Goal: Information Seeking & Learning: Find contact information

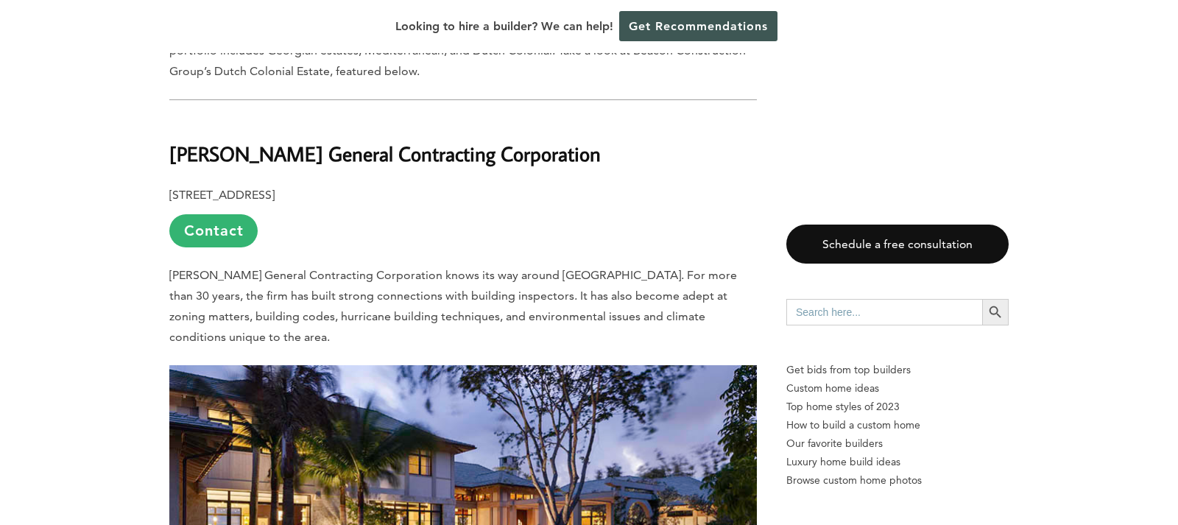
scroll to position [2426, 0]
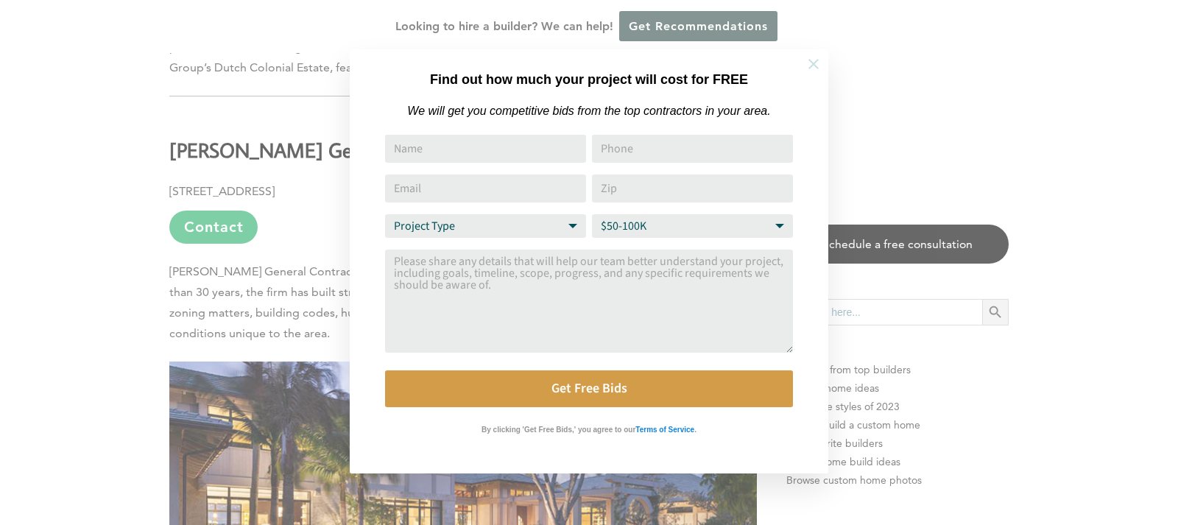
click at [815, 62] on icon at bounding box center [813, 64] width 10 height 10
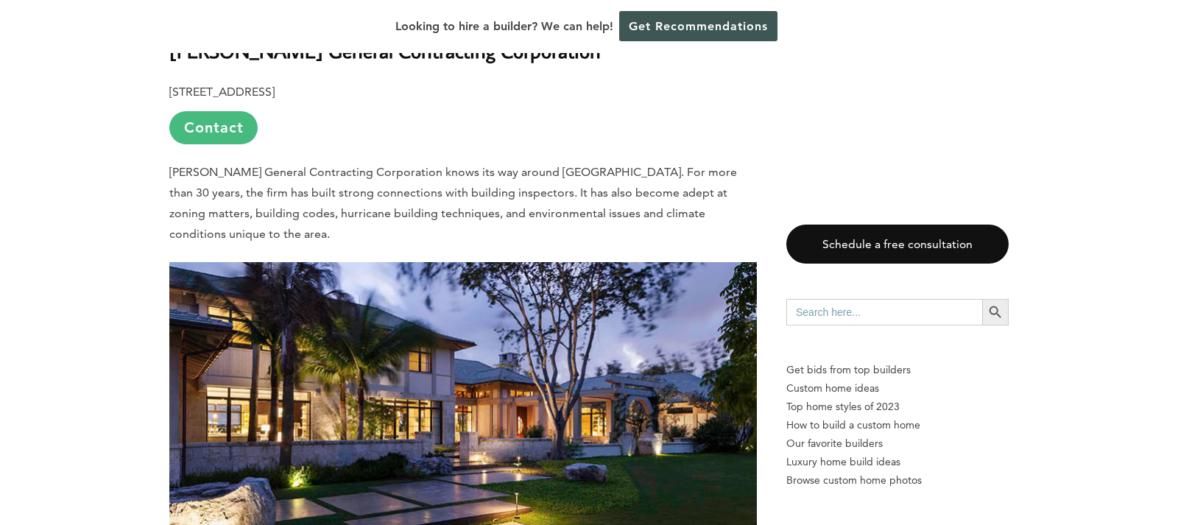
scroll to position [2524, 0]
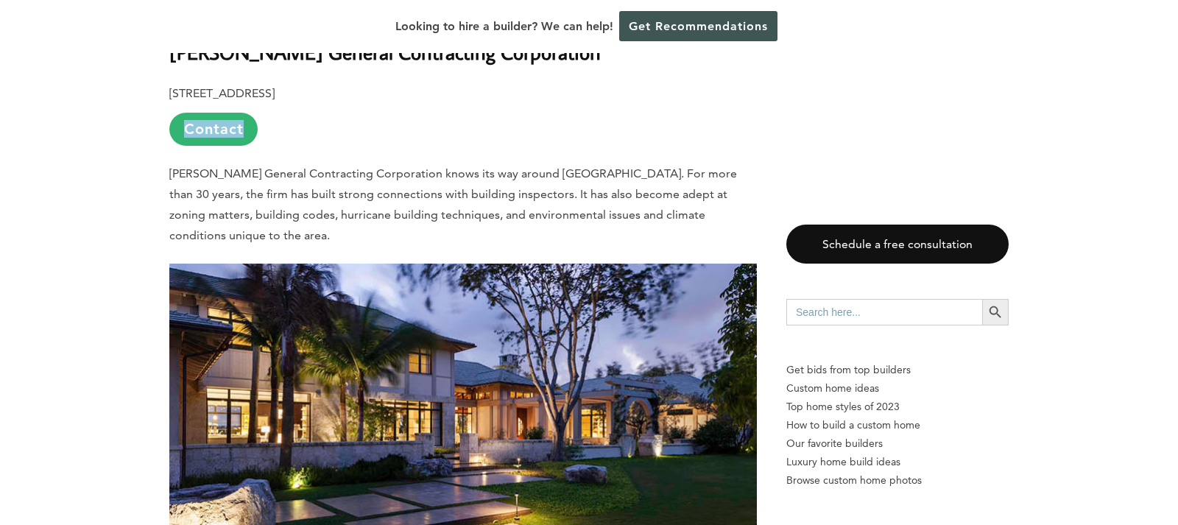
click at [211, 113] on link "Contact" at bounding box center [213, 129] width 88 height 33
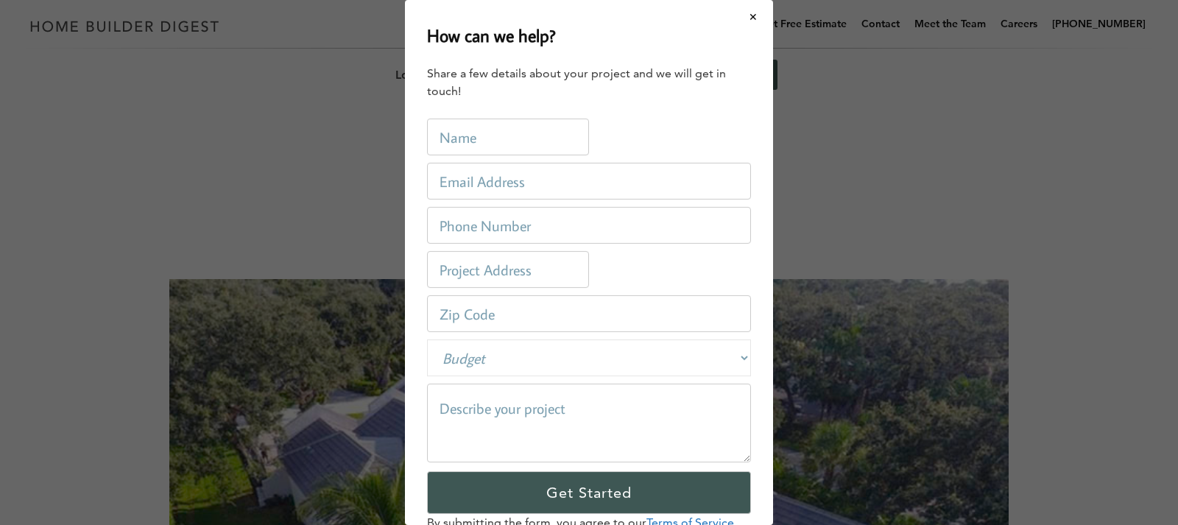
scroll to position [52, 0]
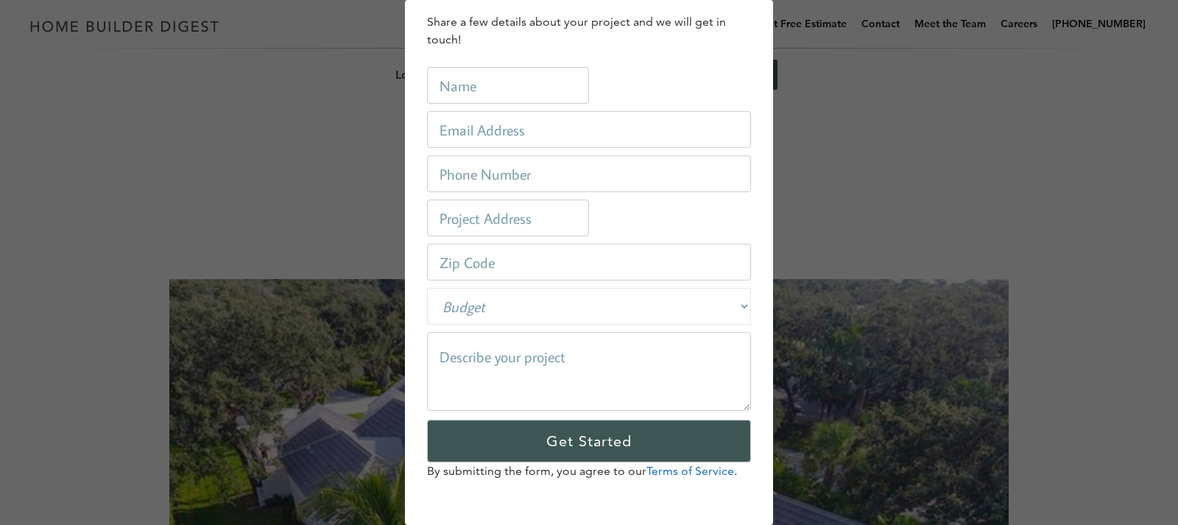
click at [275, 112] on div "How can we help? Share a few details about your project and we will get in touc…" at bounding box center [589, 262] width 1178 height 525
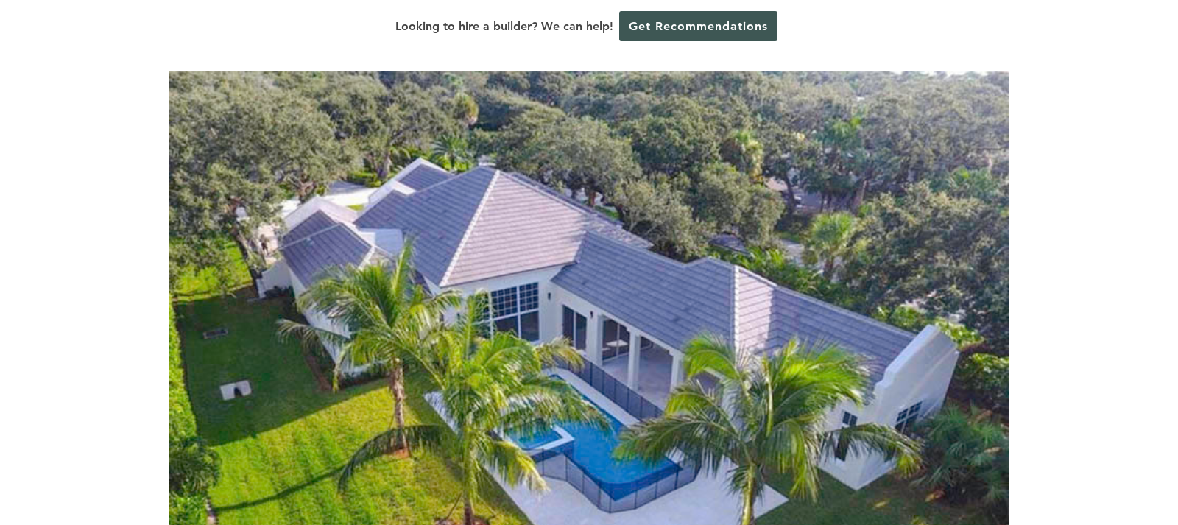
scroll to position [0, 0]
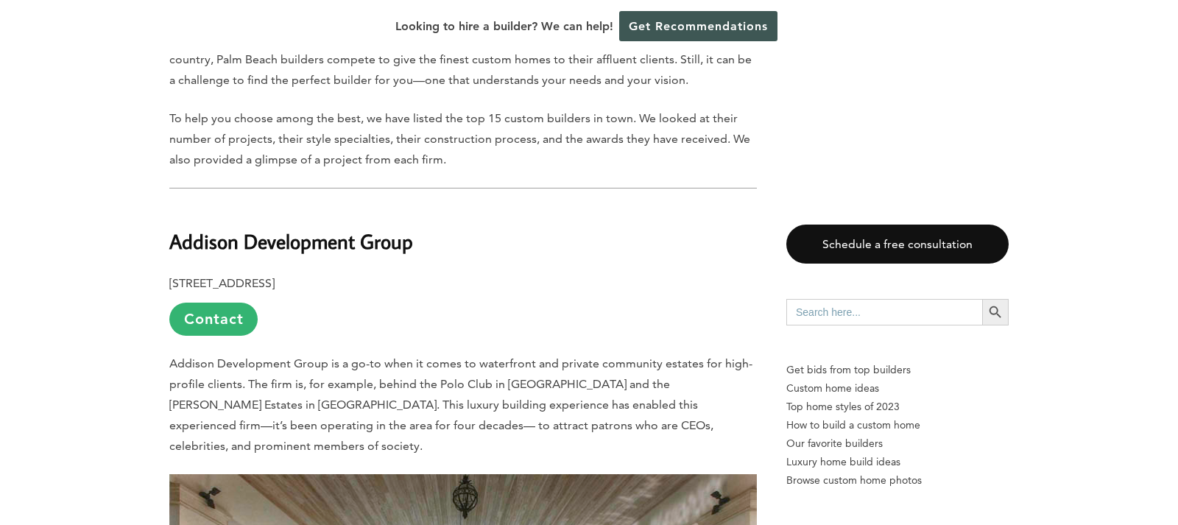
click at [648, 273] on p "[STREET_ADDRESS] Contact" at bounding box center [462, 304] width 587 height 63
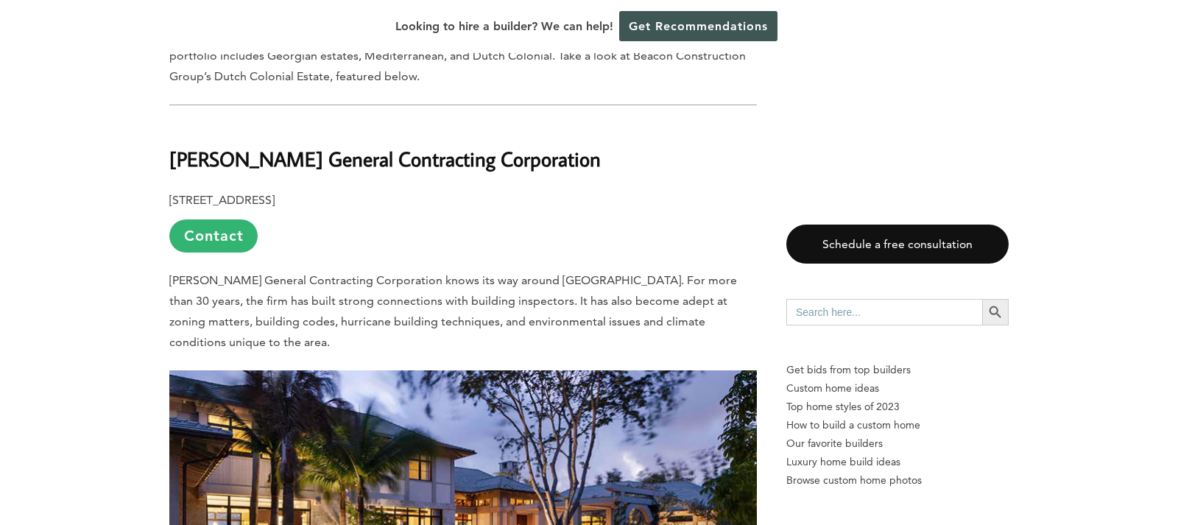
scroll to position [2416, 0]
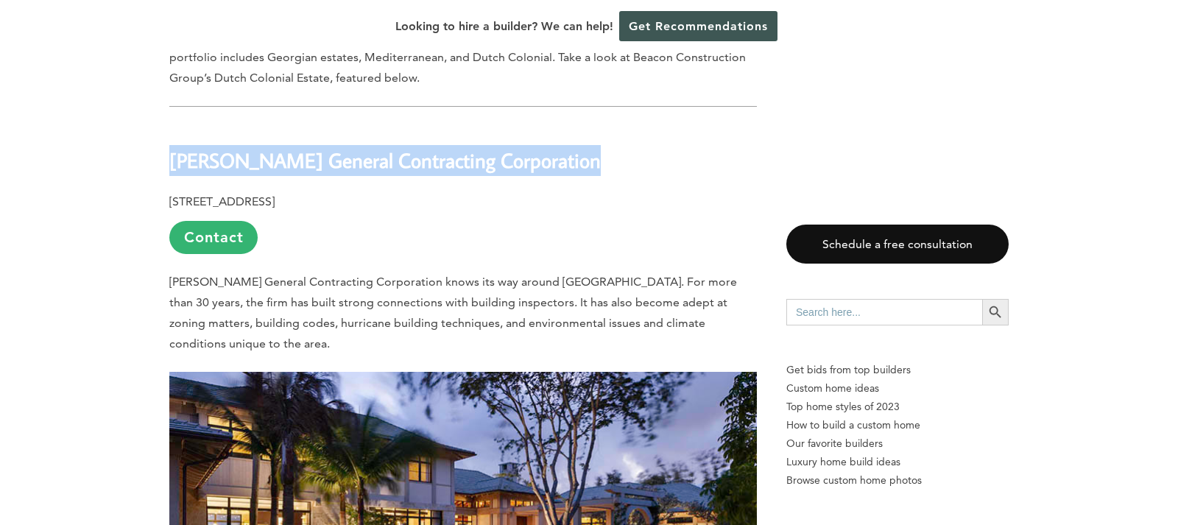
drag, startPoint x: 171, startPoint y: 101, endPoint x: 490, endPoint y: 121, distance: 320.0
copy div "[PERSON_NAME] General Contracting Corporation"
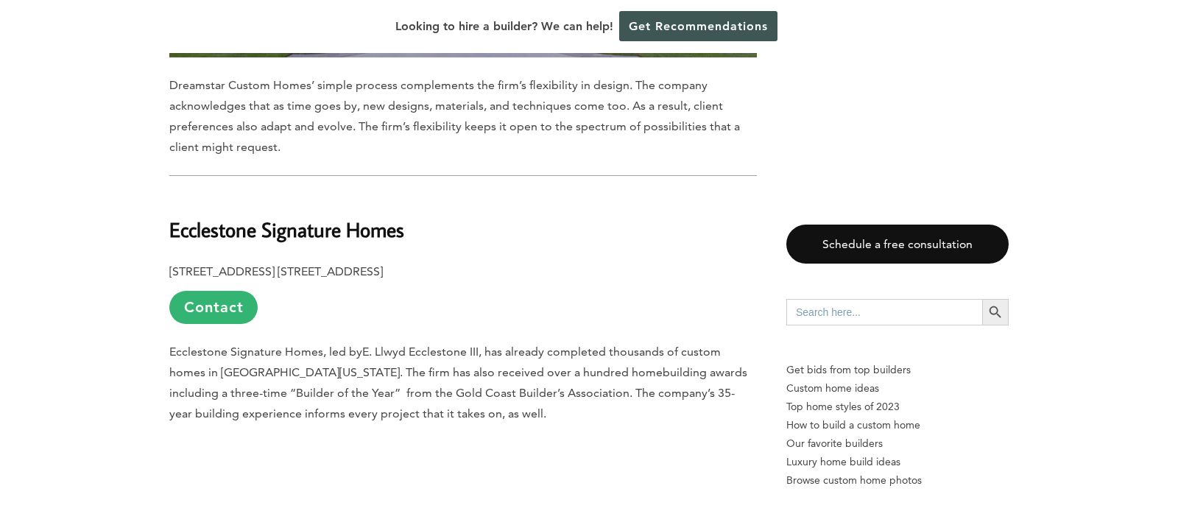
scroll to position [3818, 0]
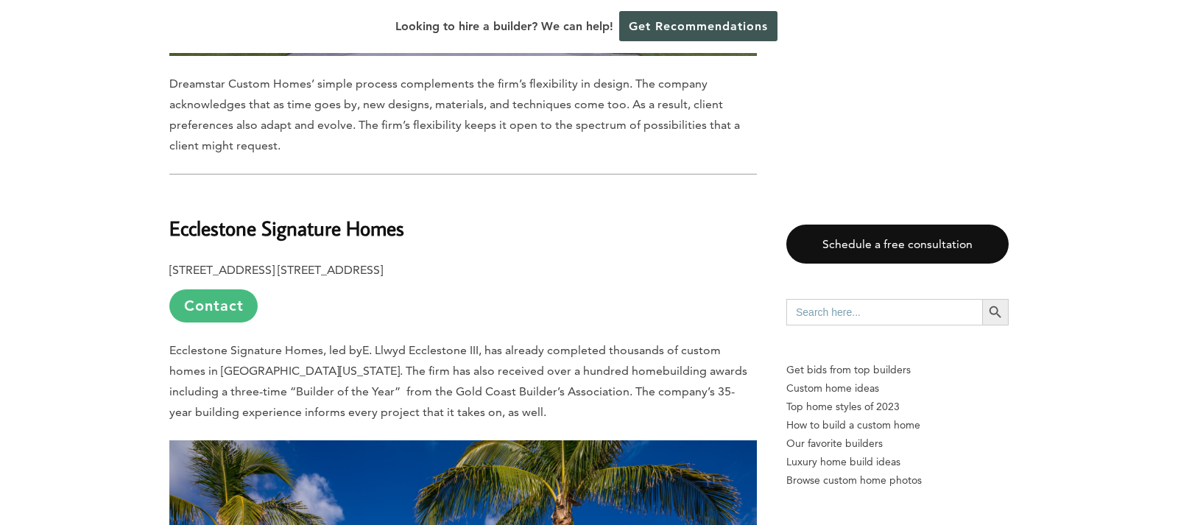
click at [240, 289] on link "Contact" at bounding box center [213, 305] width 88 height 33
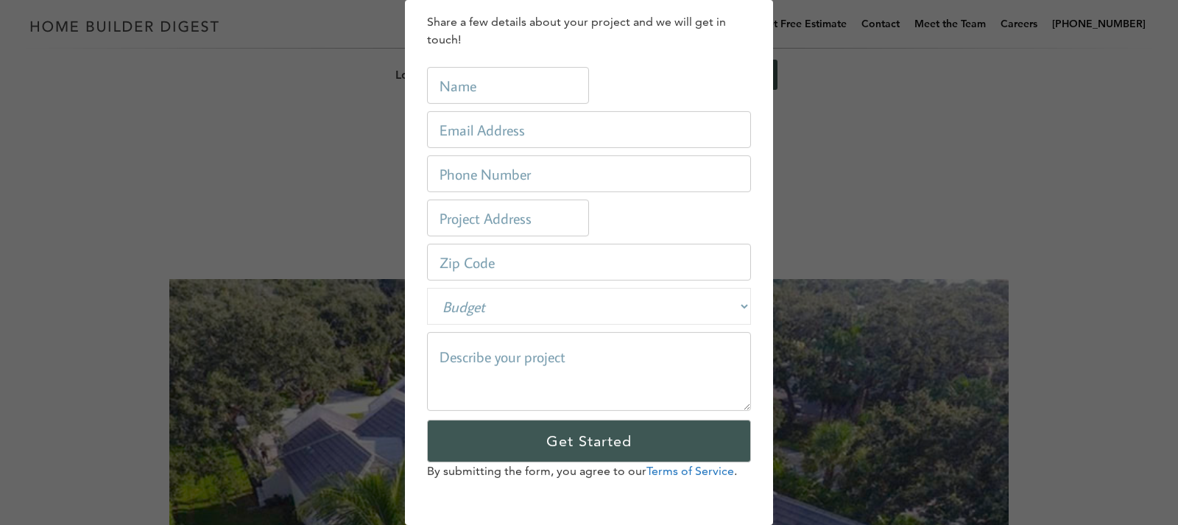
click at [235, 105] on div "How can we help? Share a few details about your project and we will get in touc…" at bounding box center [589, 262] width 1178 height 525
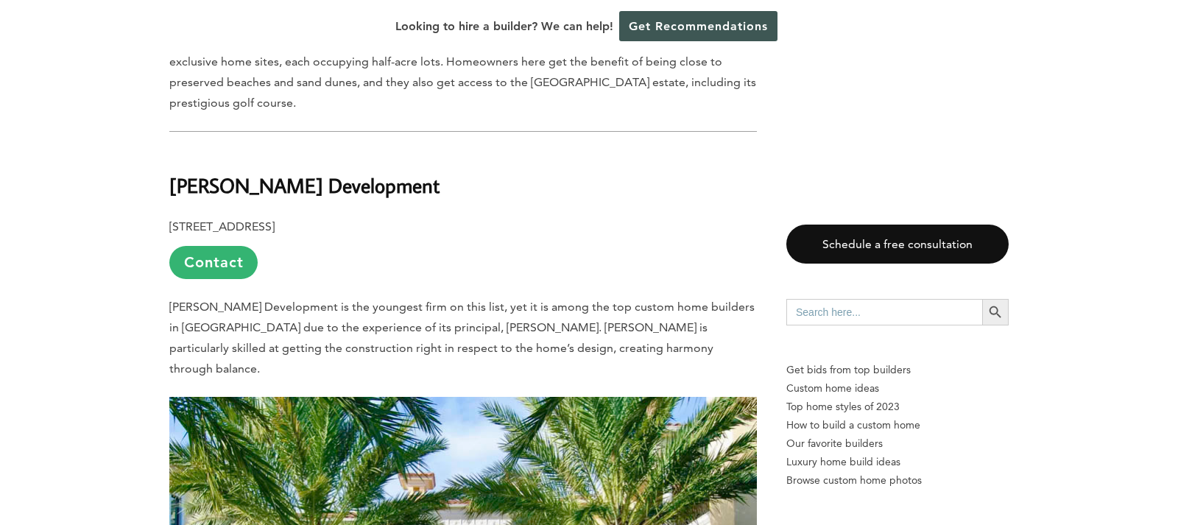
scroll to position [6216, 0]
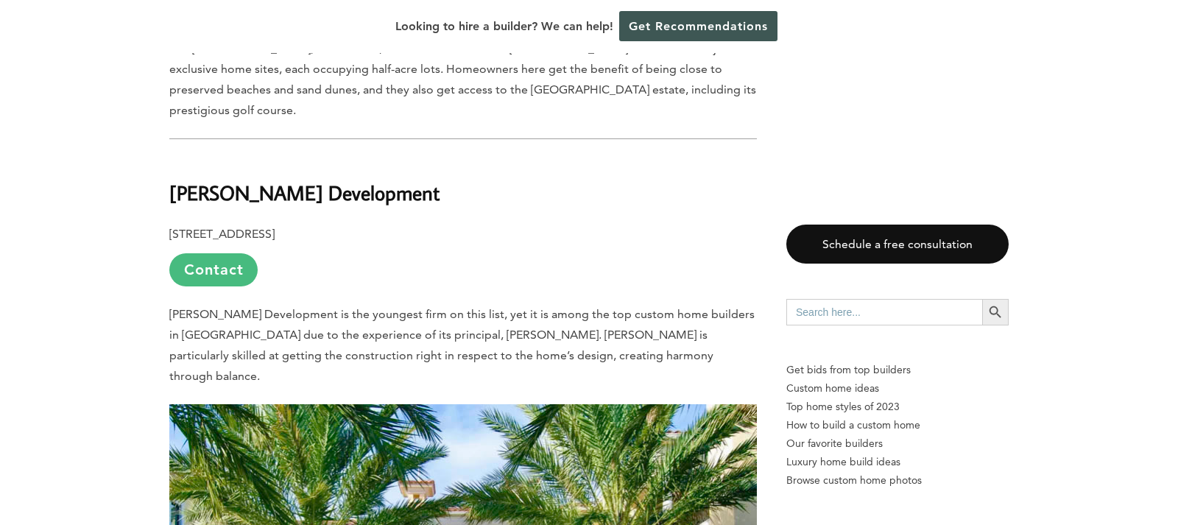
click at [221, 253] on link "Contact" at bounding box center [213, 269] width 88 height 33
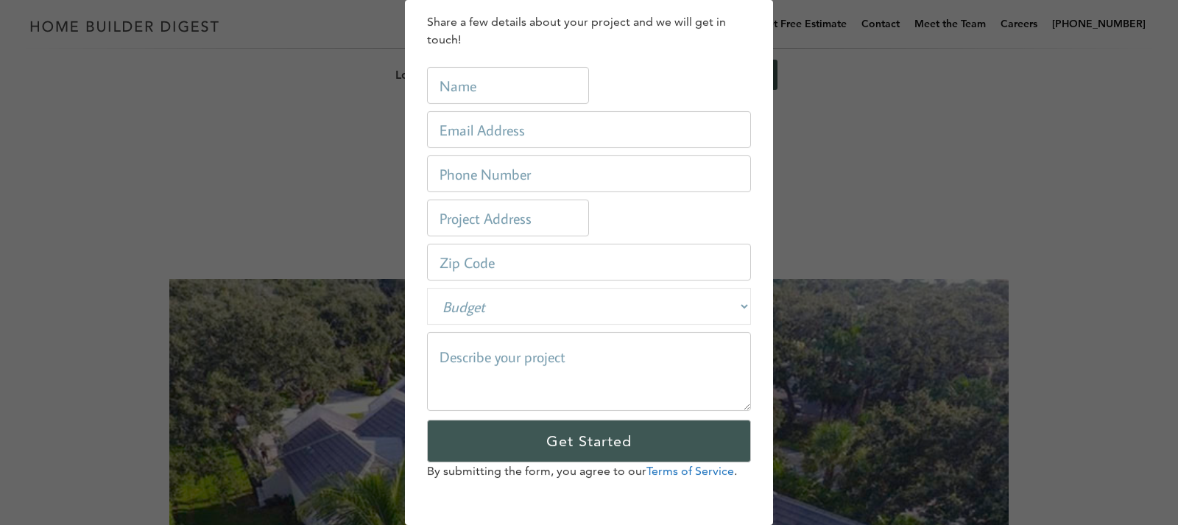
click at [864, 213] on div "How can we help? Share a few details about your project and we will get in touc…" at bounding box center [589, 262] width 1178 height 525
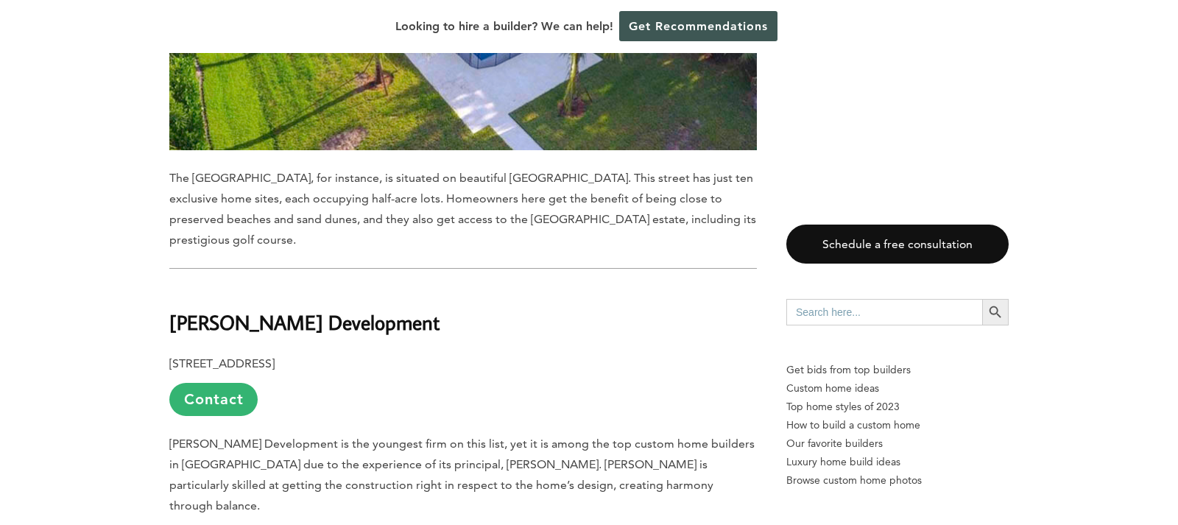
scroll to position [6071, 0]
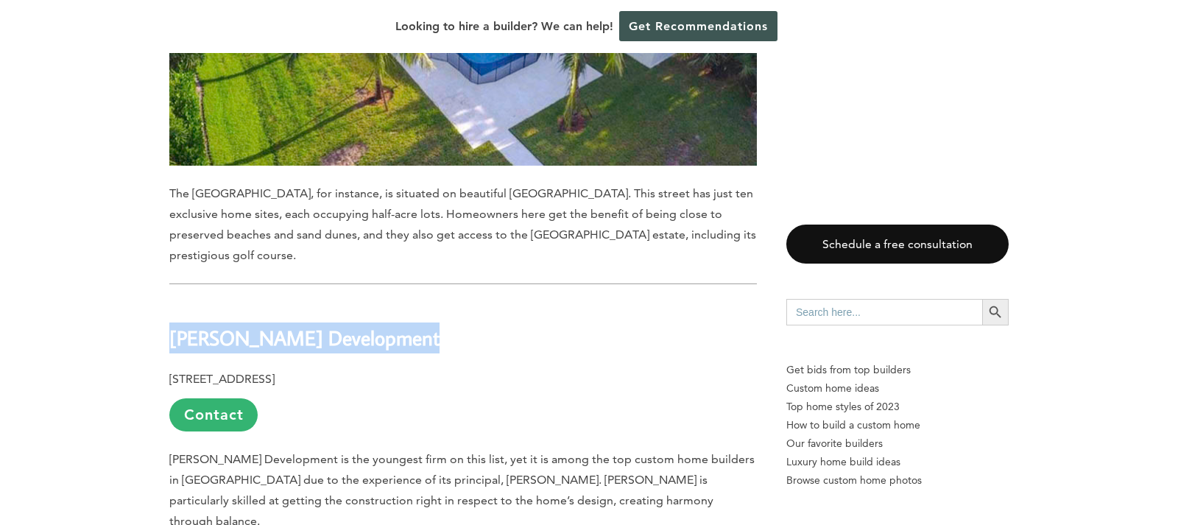
drag, startPoint x: 171, startPoint y: 219, endPoint x: 331, endPoint y: 224, distance: 160.6
click at [340, 236] on div "Last updated on [DATE] 01:30 pm Custom home builders in [GEOGRAPHIC_DATA] are i…" at bounding box center [462, 388] width 587 height 11303
copy div "[PERSON_NAME] Development"
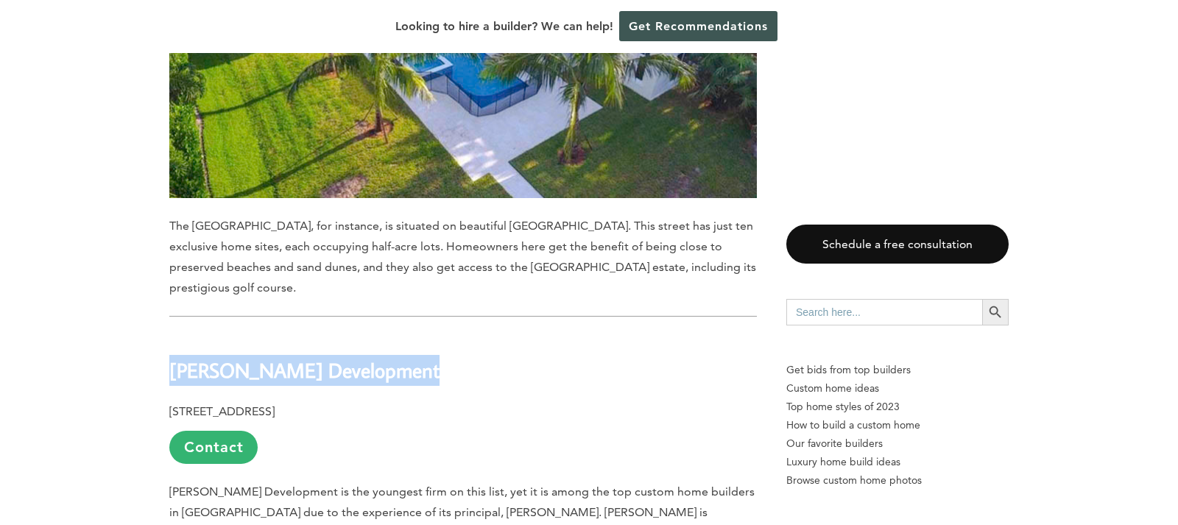
scroll to position [6035, 0]
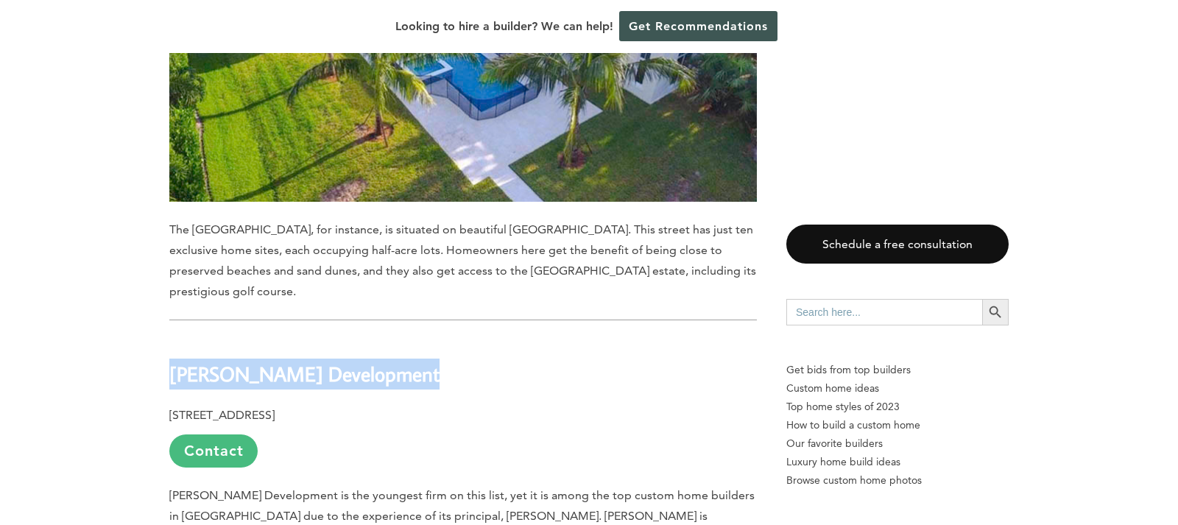
click at [228, 434] on link "Contact" at bounding box center [213, 450] width 88 height 33
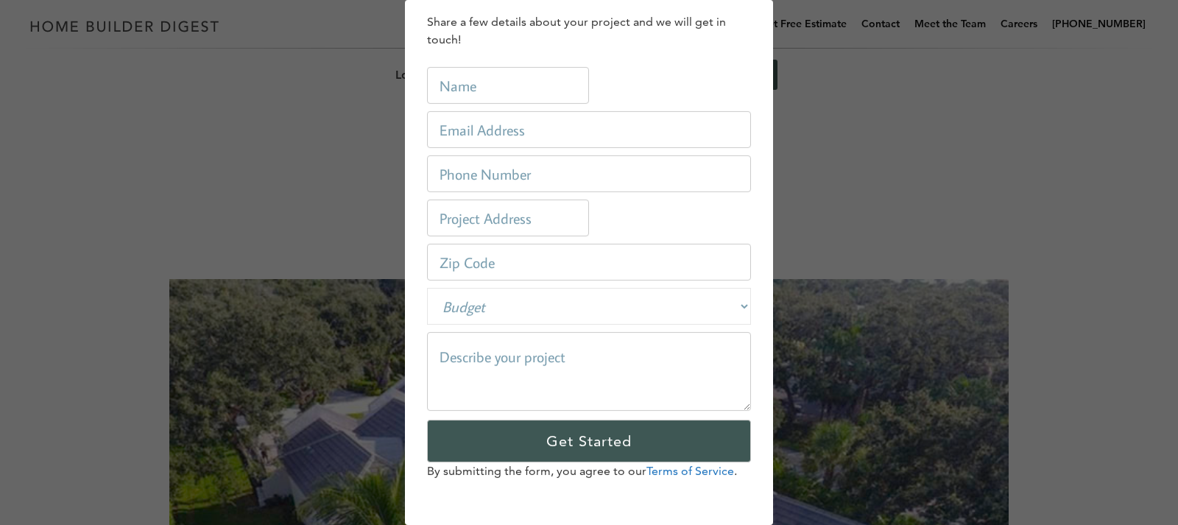
scroll to position [0, 0]
click at [278, 91] on div "How can we help? Share a few details about your project and we will get in touc…" at bounding box center [589, 262] width 1178 height 525
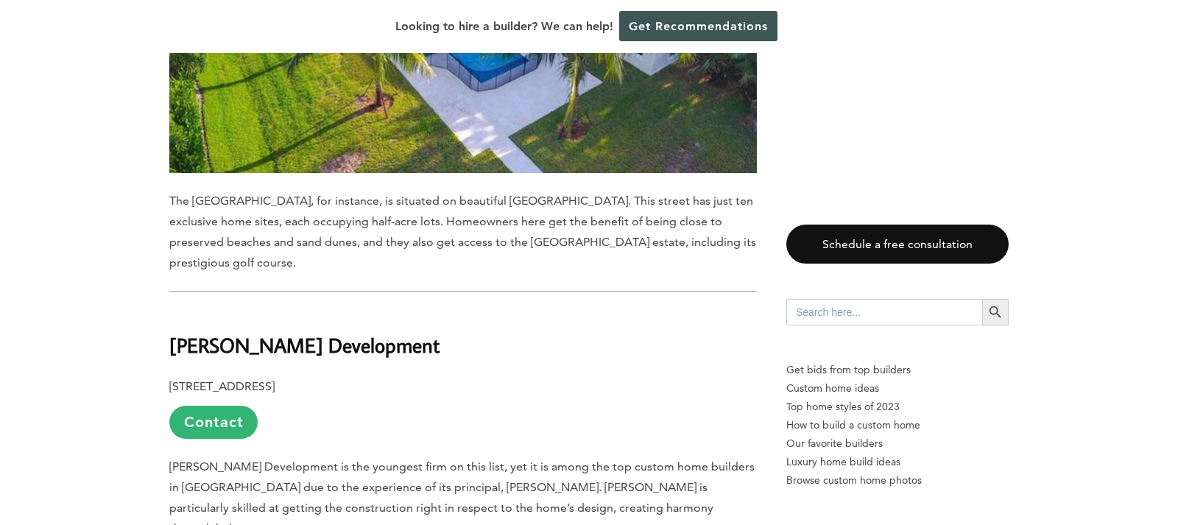
scroll to position [6062, 0]
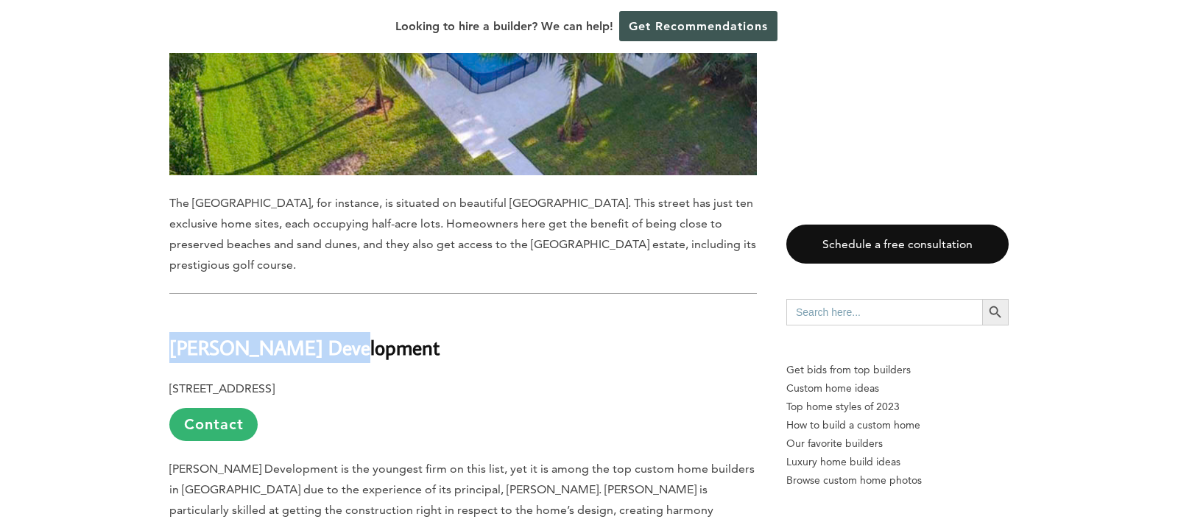
drag, startPoint x: 171, startPoint y: 230, endPoint x: 347, endPoint y: 240, distance: 176.2
click at [347, 311] on h2 "[PERSON_NAME] Development" at bounding box center [462, 336] width 587 height 51
copy b "[PERSON_NAME] Development"
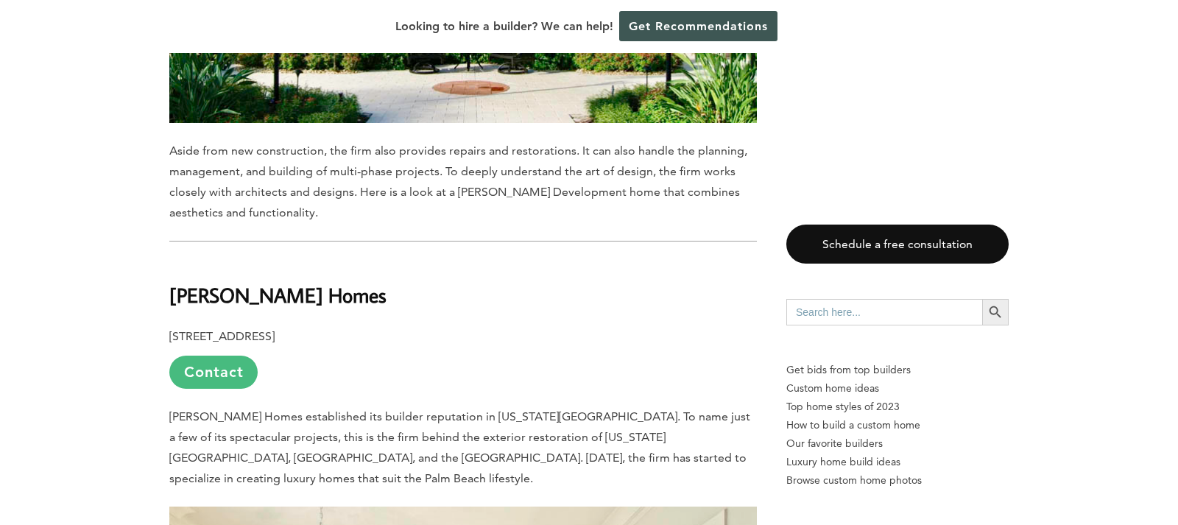
scroll to position [6890, 0]
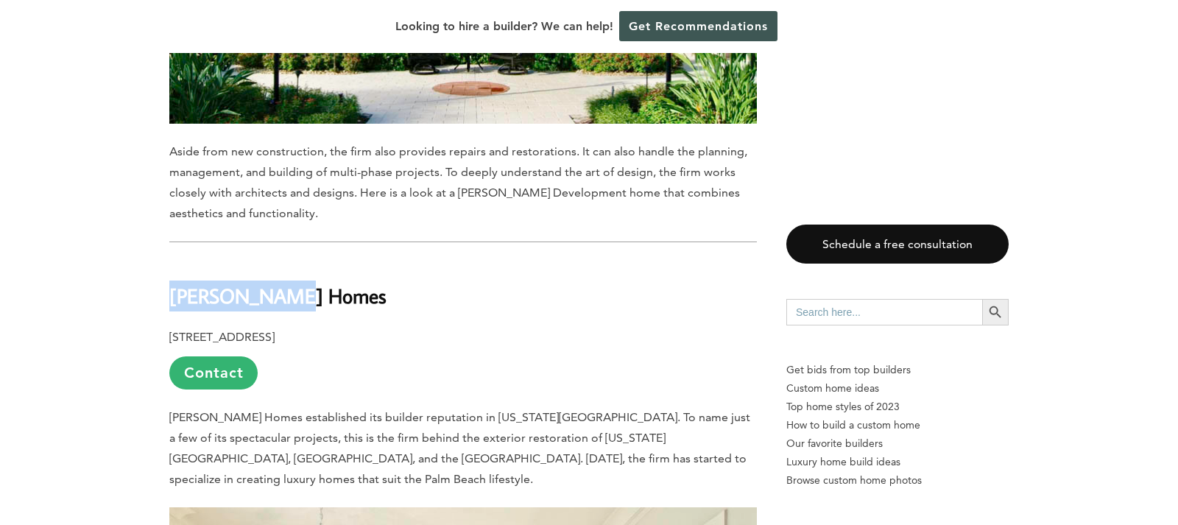
drag, startPoint x: 173, startPoint y: 155, endPoint x: 312, endPoint y: 160, distance: 139.2
drag, startPoint x: 510, startPoint y: 146, endPoint x: 500, endPoint y: 146, distance: 9.6
click at [510, 260] on h2 "[PERSON_NAME] Homes" at bounding box center [462, 285] width 587 height 51
drag, startPoint x: 169, startPoint y: 152, endPoint x: 321, endPoint y: 157, distance: 151.7
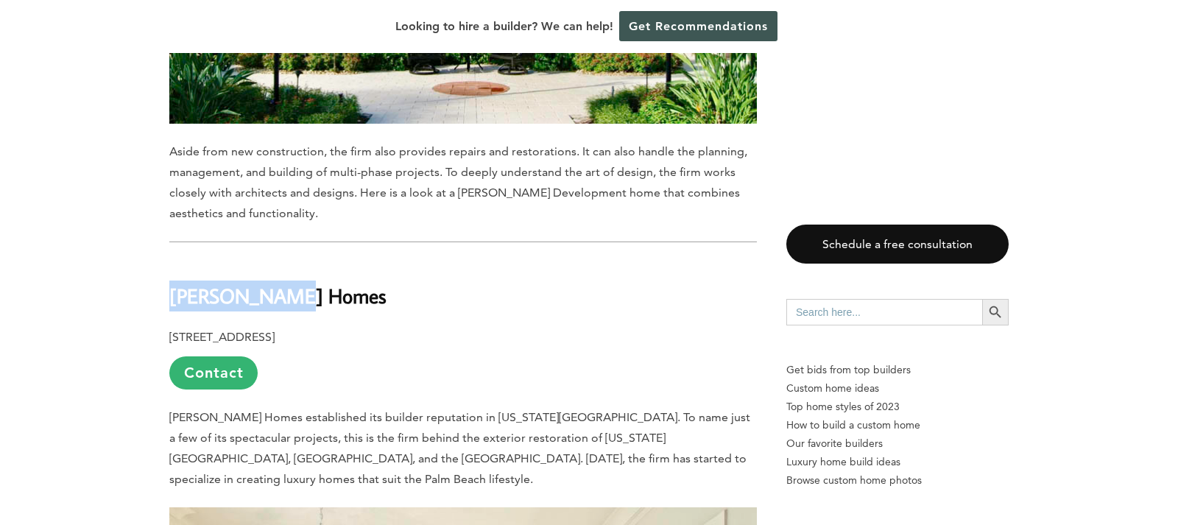
click at [325, 260] on h2 "[PERSON_NAME] Homes" at bounding box center [462, 285] width 587 height 51
copy b "[PERSON_NAME] Homes"
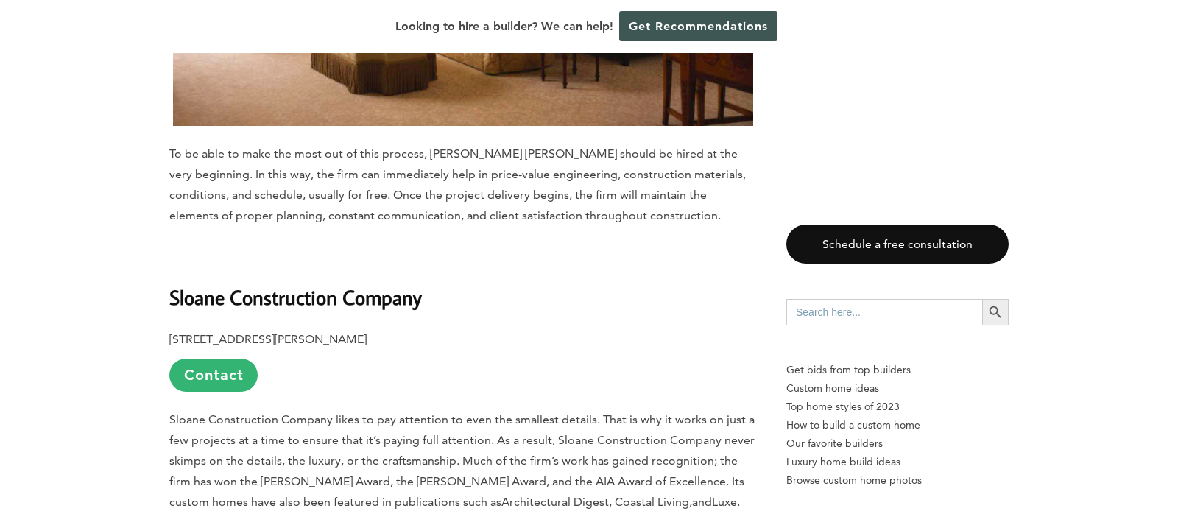
scroll to position [8548, 0]
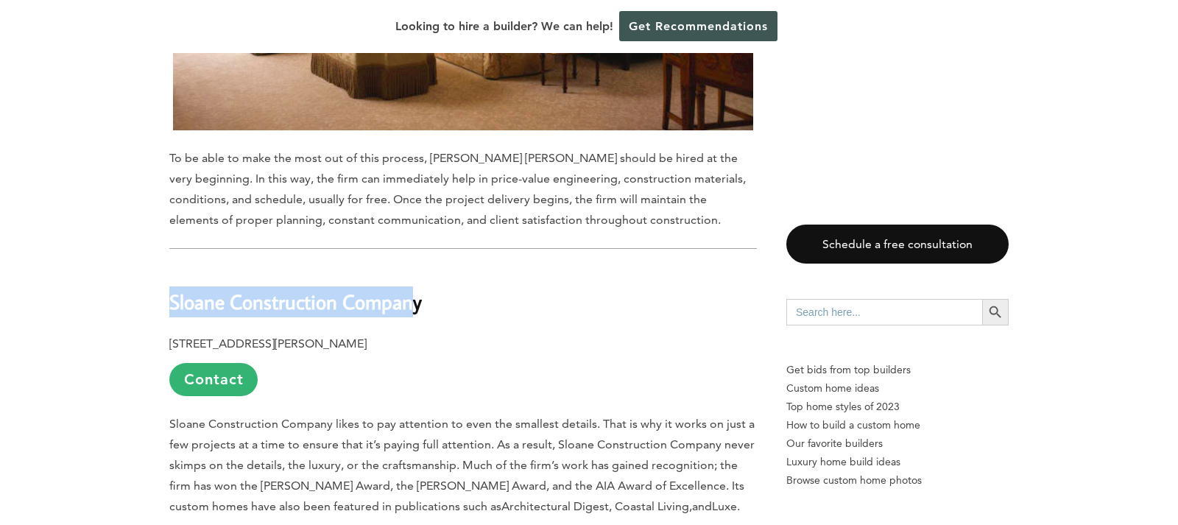
drag, startPoint x: 171, startPoint y: 138, endPoint x: 403, endPoint y: 147, distance: 232.0
click at [411, 289] on b "Sloane Construction Company" at bounding box center [295, 302] width 252 height 26
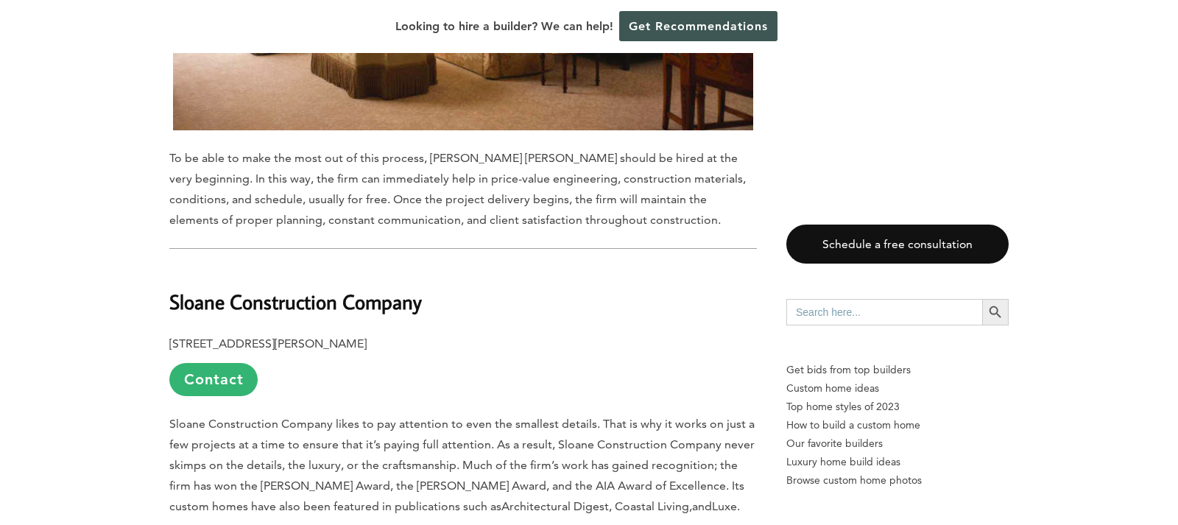
click at [367, 336] on b "[STREET_ADDRESS][PERSON_NAME]" at bounding box center [267, 343] width 197 height 14
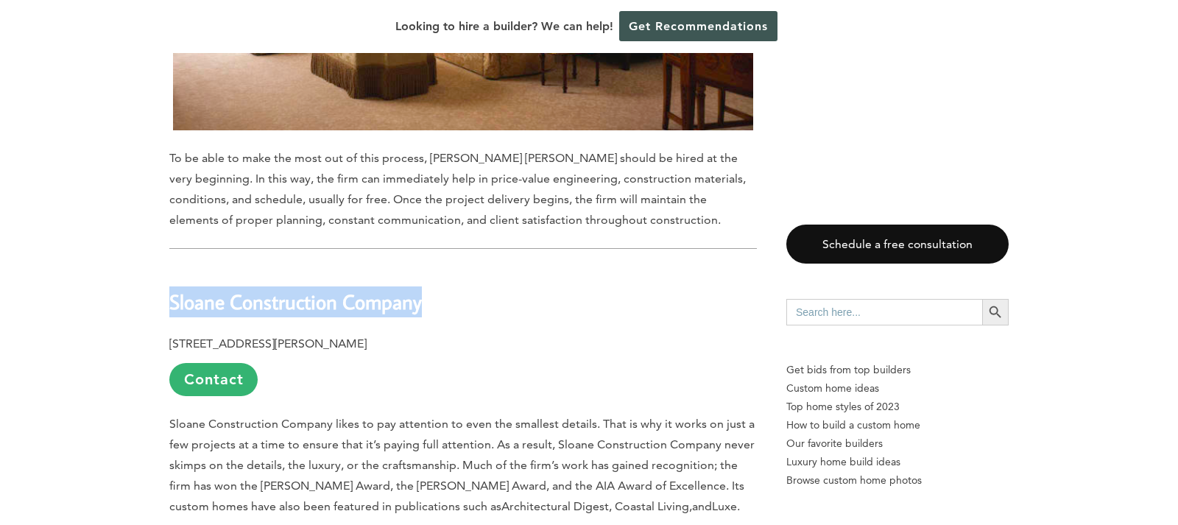
drag, startPoint x: 171, startPoint y: 141, endPoint x: 425, endPoint y: 160, distance: 253.8
copy div "Sloane Construction Company"
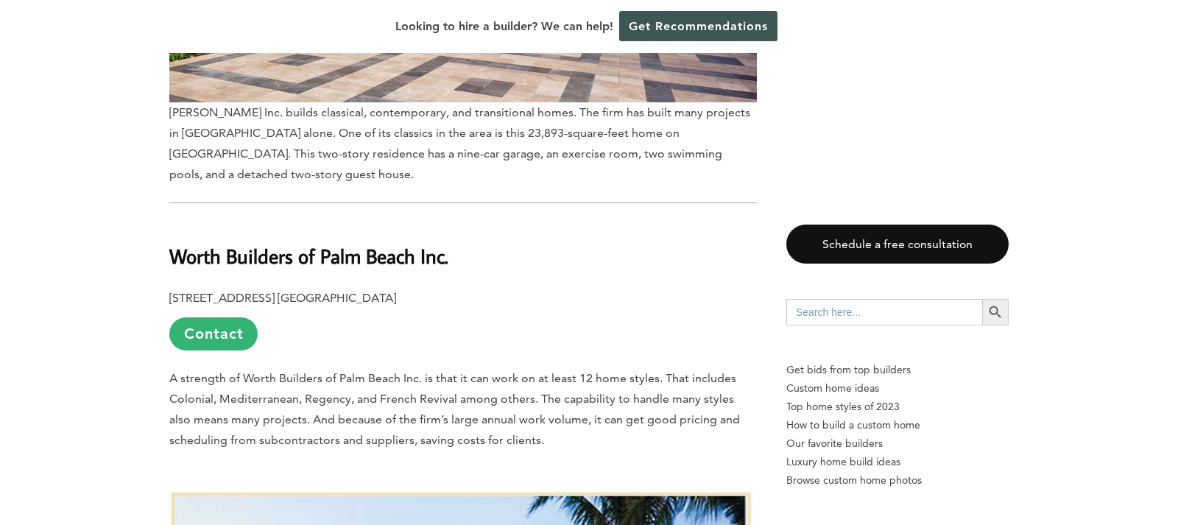
scroll to position [10243, 0]
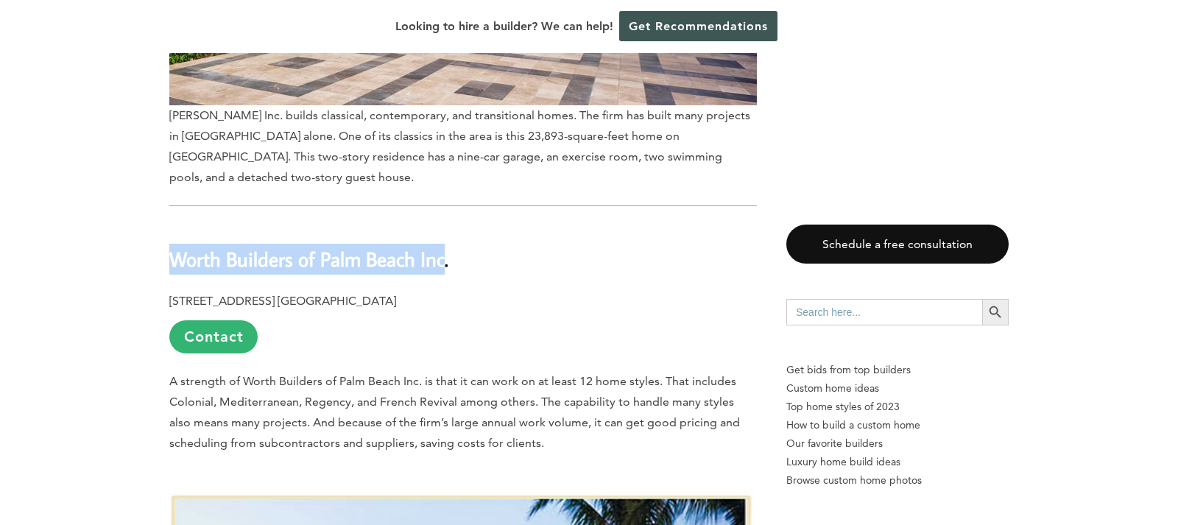
drag, startPoint x: 178, startPoint y: 57, endPoint x: 447, endPoint y: 71, distance: 269.0
click at [447, 246] on b "Worth Builders of Palm Beach Inc." at bounding box center [308, 259] width 279 height 26
copy b "Worth Builders of Palm Beach Inc"
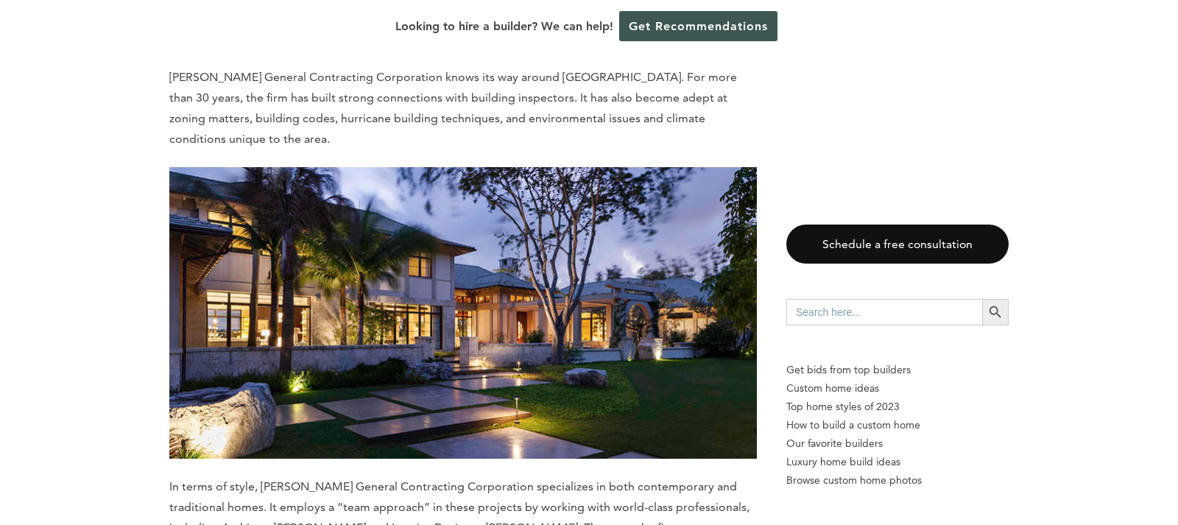
scroll to position [2624, 0]
